Goal: Book appointment/travel/reservation

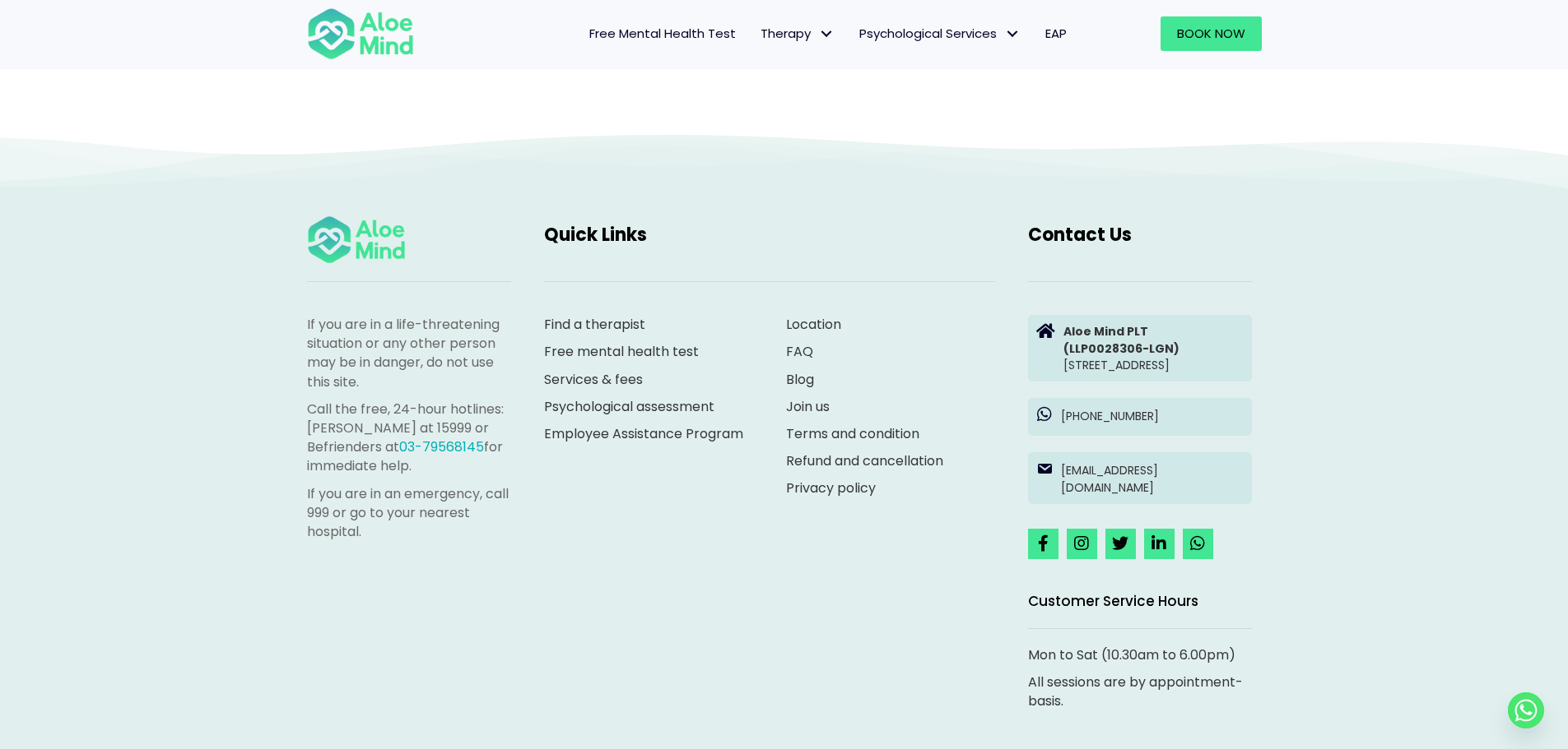
scroll to position [4551, 0]
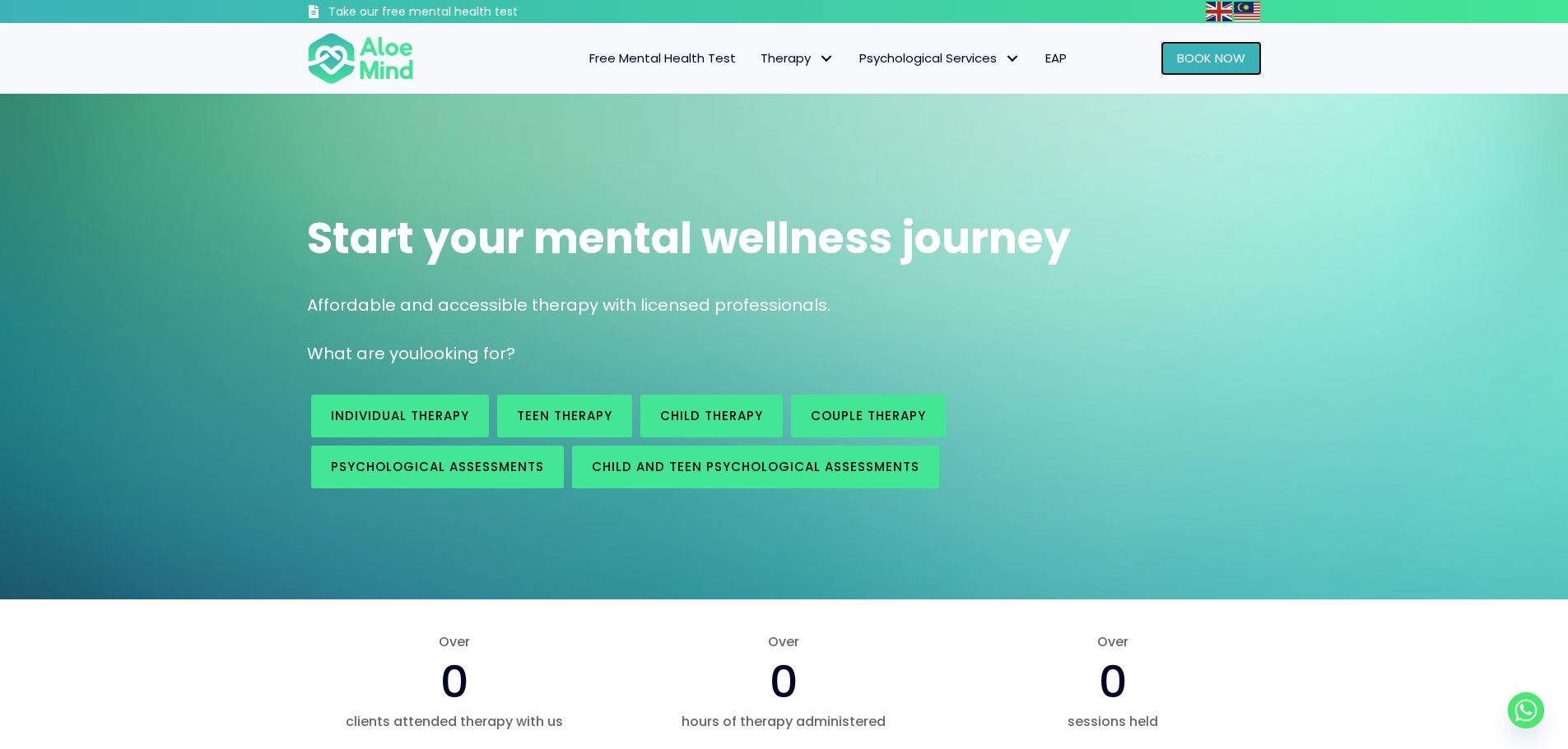
click at [1212, 52] on span "Book Now" at bounding box center [1211, 57] width 68 height 17
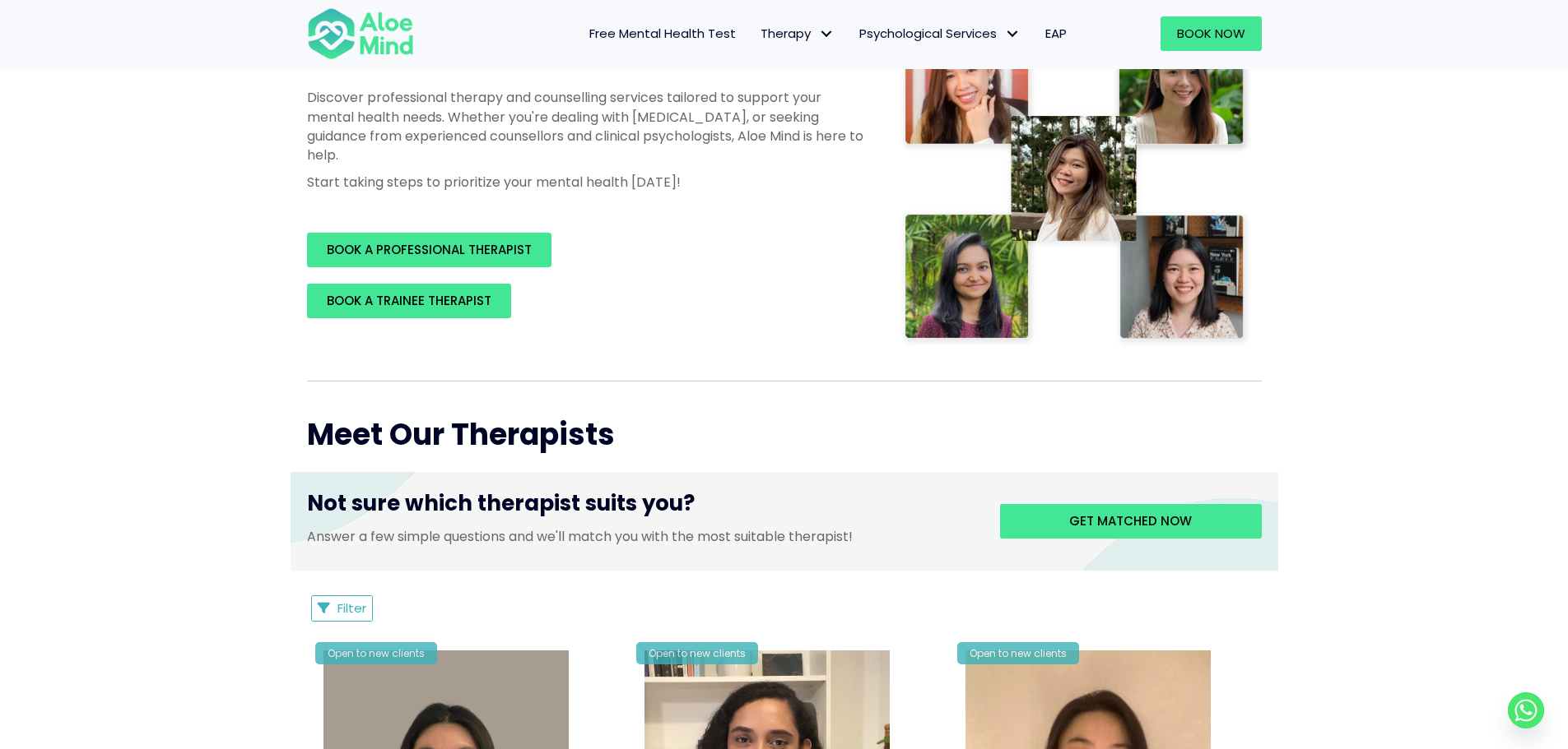
scroll to position [576, 0]
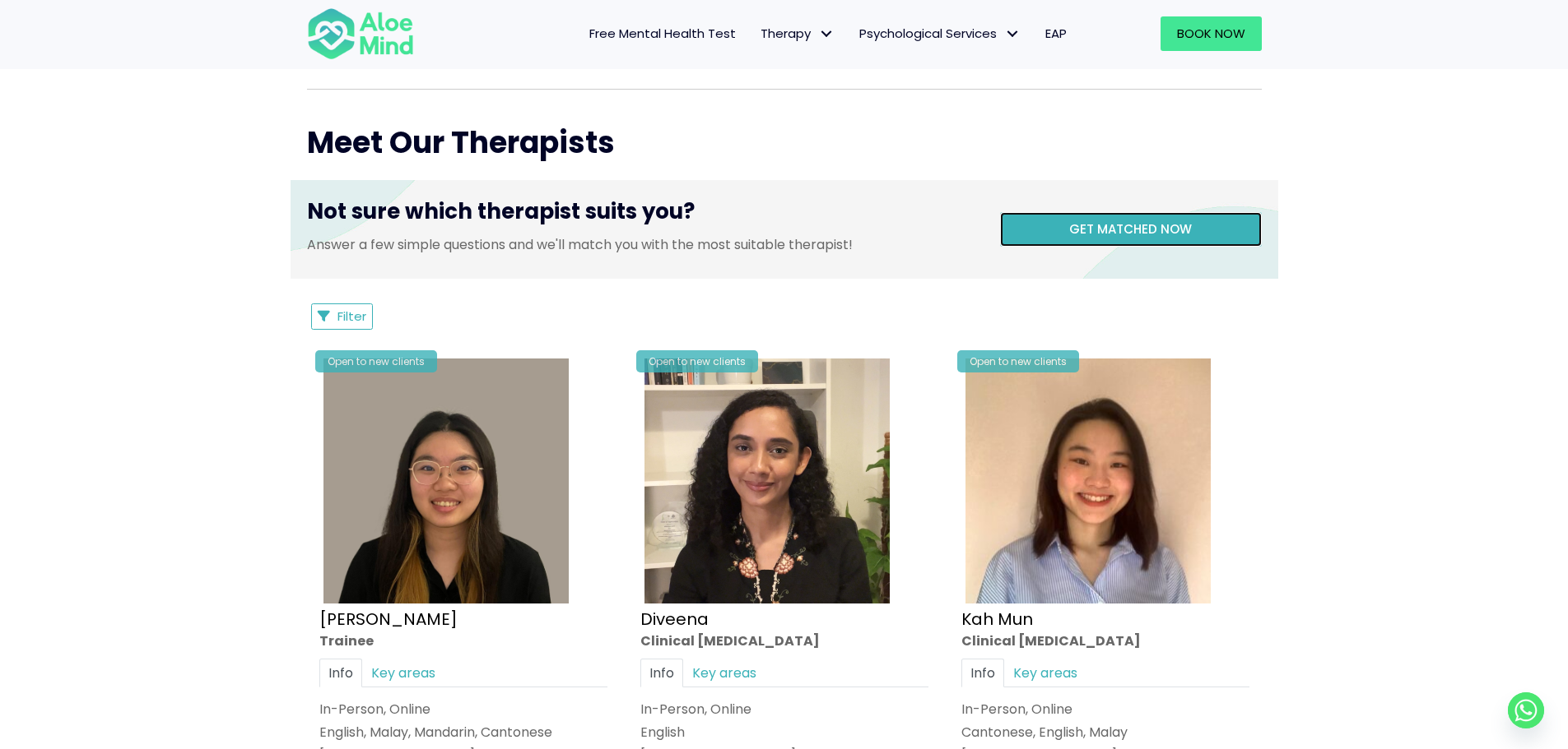
click at [1174, 231] on span "Get matched now" at bounding box center [1130, 229] width 122 height 17
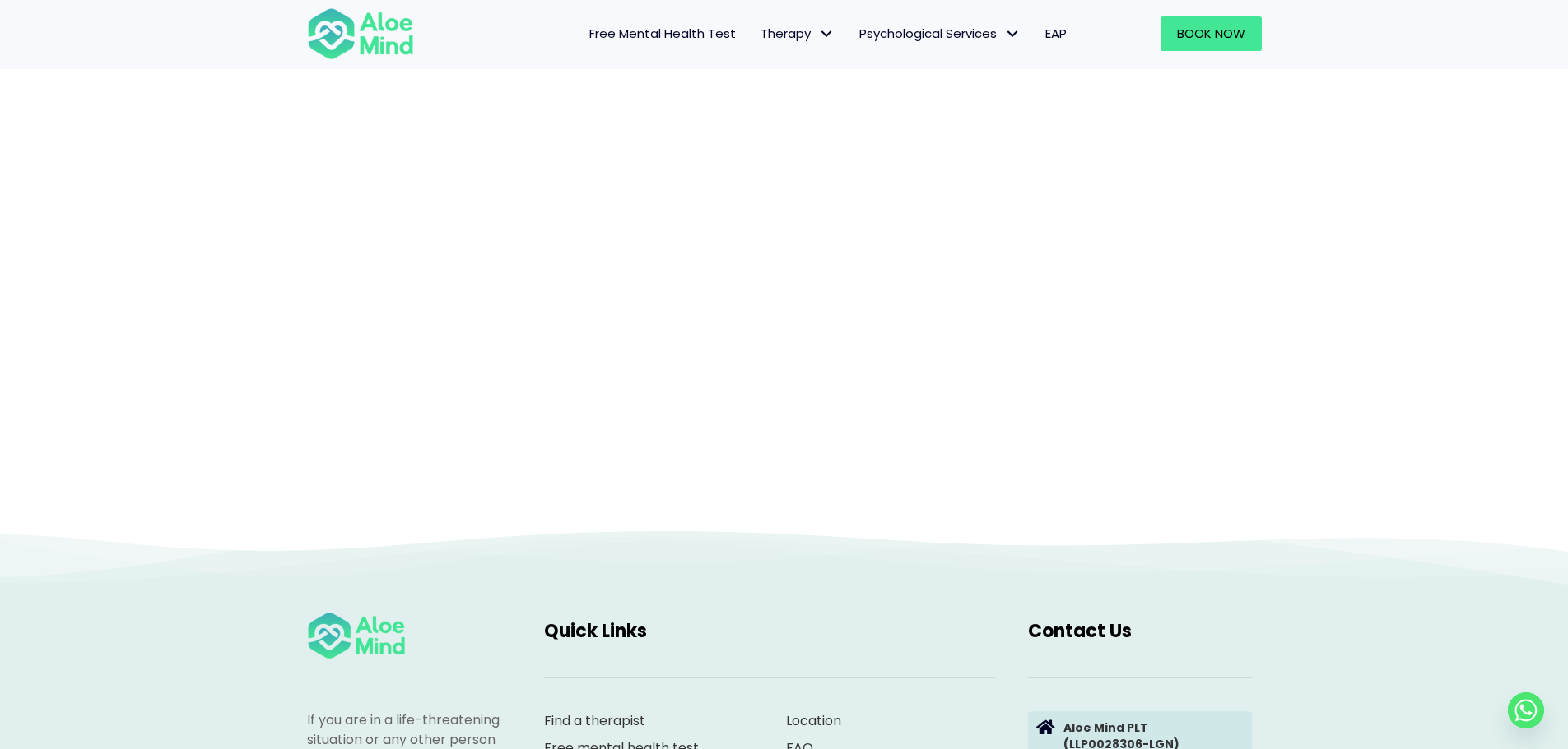
scroll to position [170, 0]
